Goal: Task Accomplishment & Management: Manage account settings

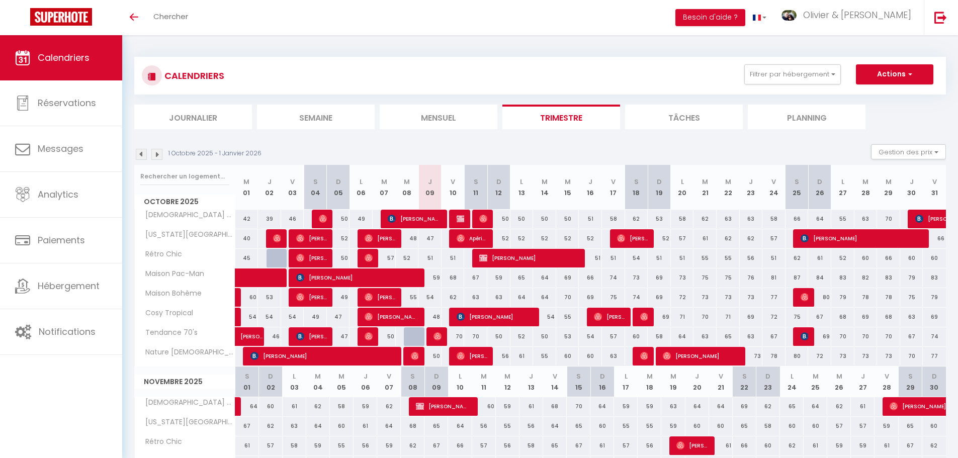
click at [413, 337] on div at bounding box center [415, 336] width 23 height 19
type input "49"
type input "Mer 08 Octobre 2025"
type input "Jeu 09 Octobre 2025"
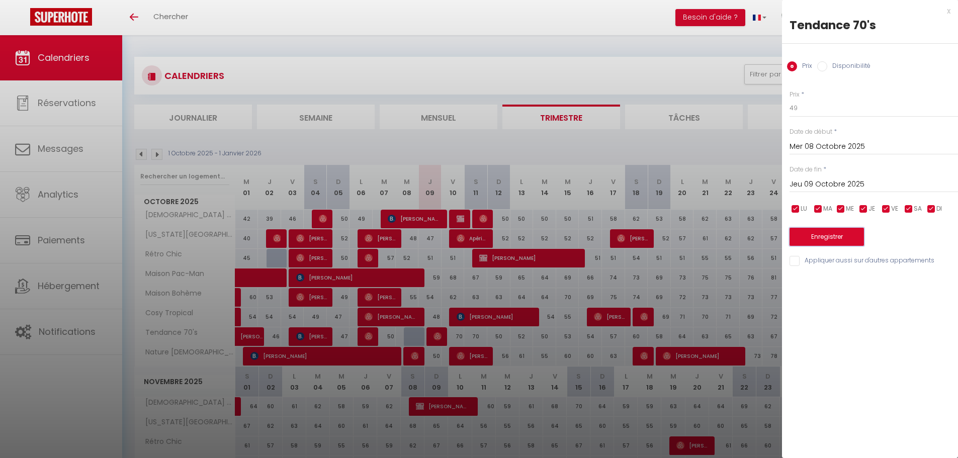
click at [827, 233] on button "Enregistrer" at bounding box center [827, 237] width 74 height 18
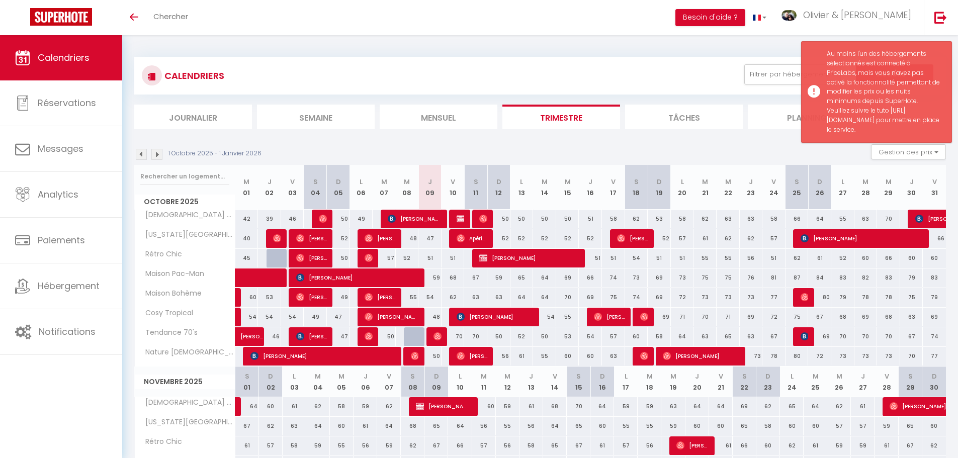
click at [411, 334] on div at bounding box center [415, 336] width 23 height 19
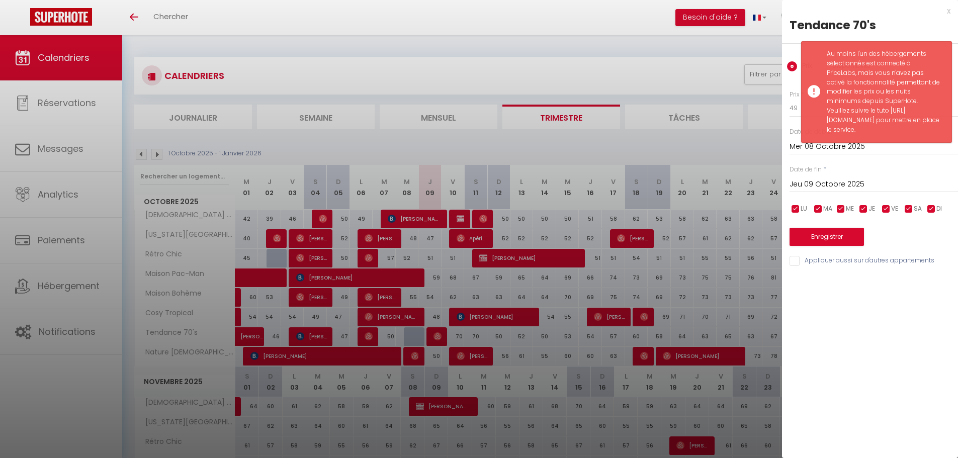
click at [412, 341] on div at bounding box center [479, 229] width 958 height 458
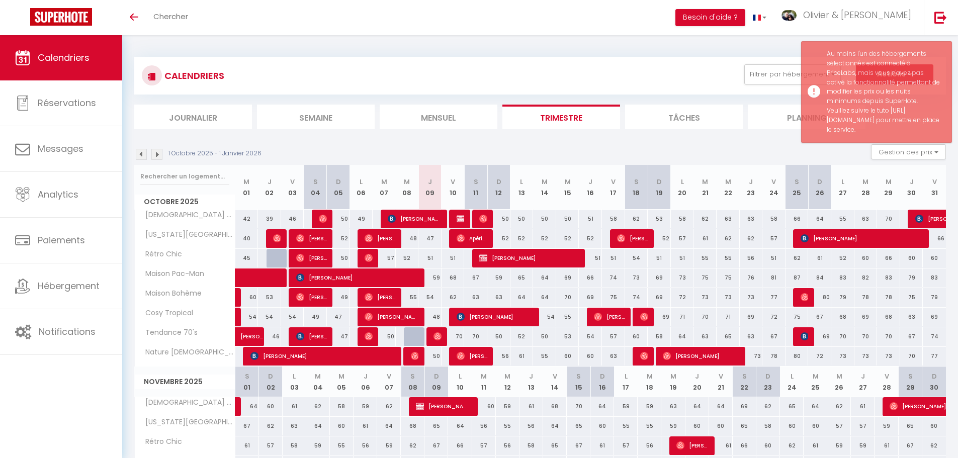
click at [414, 338] on div at bounding box center [415, 336] width 23 height 19
type input "49"
select select "1"
type input "Mer 08 Octobre 2025"
type input "Jeu 09 Octobre 2025"
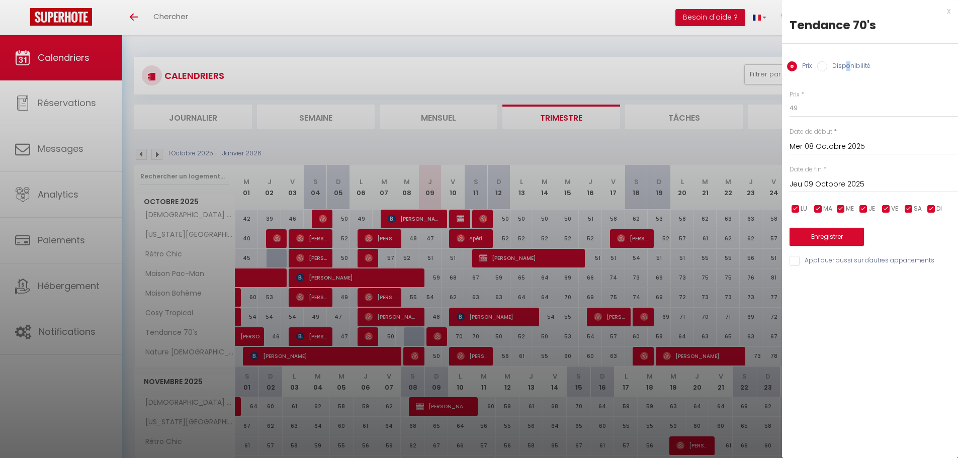
click at [846, 67] on label "Disponibilité" at bounding box center [849, 66] width 43 height 11
click at [829, 66] on label "Disponibilité" at bounding box center [849, 66] width 43 height 11
click at [828, 66] on input "Disponibilité" at bounding box center [822, 66] width 10 height 10
radio input "true"
radio input "false"
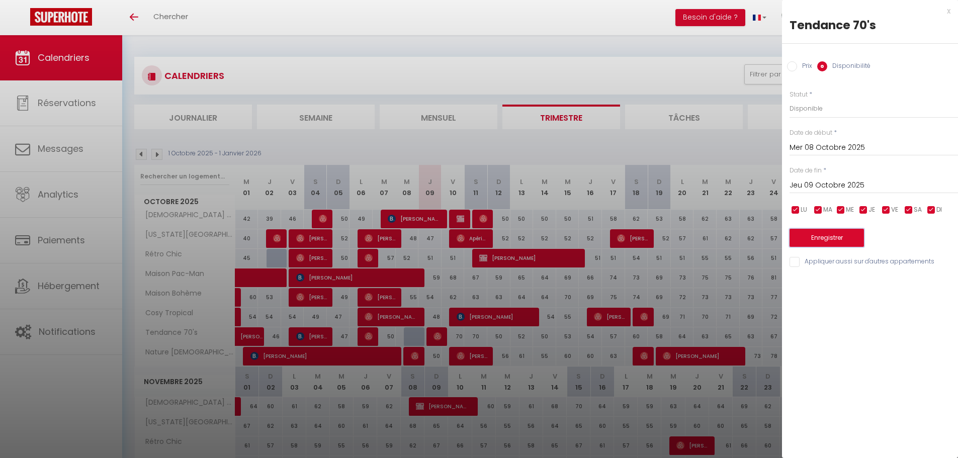
click at [826, 237] on button "Enregistrer" at bounding box center [827, 238] width 74 height 18
